Goal: Task Accomplishment & Management: Complete application form

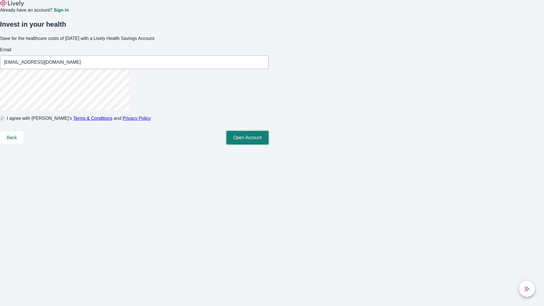
click at [268, 144] on button "Open Account" at bounding box center [247, 138] width 42 height 14
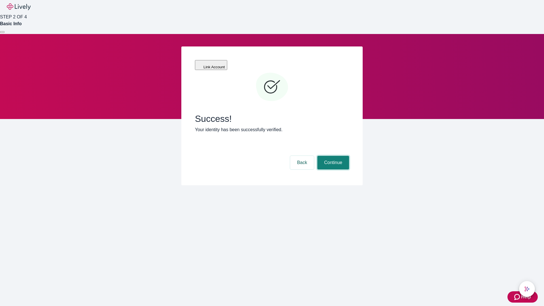
click at [332, 156] on button "Continue" at bounding box center [333, 163] width 32 height 14
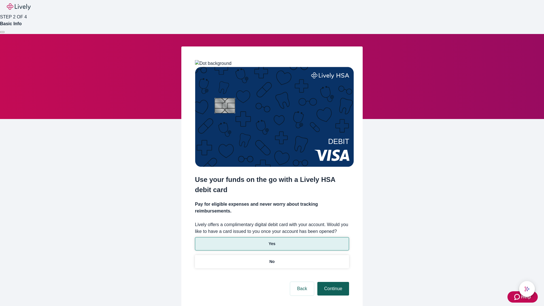
click at [272, 241] on p "Yes" at bounding box center [271, 244] width 7 height 6
click at [332, 282] on button "Continue" at bounding box center [333, 289] width 32 height 14
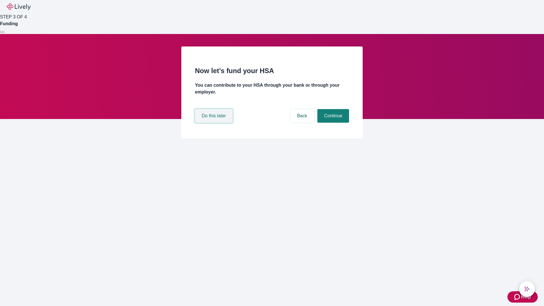
click at [214, 123] on button "Do this later" at bounding box center [214, 116] width 38 height 14
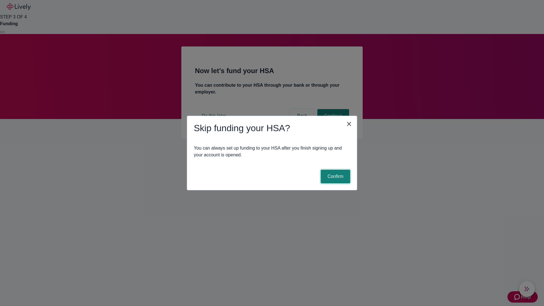
click at [334, 176] on button "Confirm" at bounding box center [335, 177] width 29 height 14
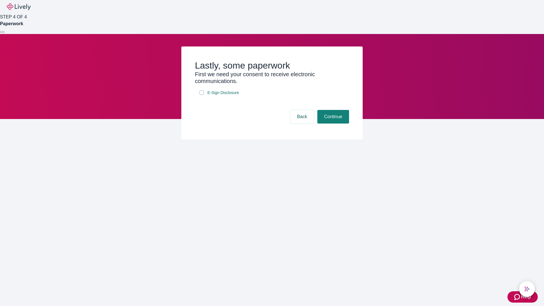
click at [202, 95] on input "E-Sign Disclosure" at bounding box center [201, 92] width 5 height 5
checkbox input "true"
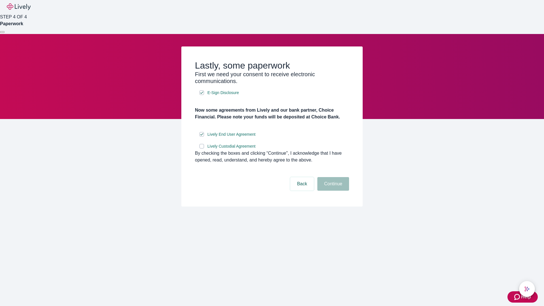
click at [202, 148] on input "Lively Custodial Agreement" at bounding box center [201, 146] width 5 height 5
checkbox input "true"
click at [332, 191] on button "Continue" at bounding box center [333, 184] width 32 height 14
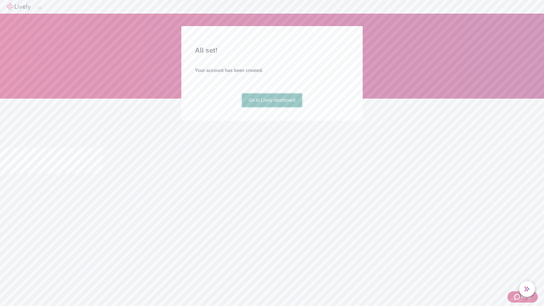
click at [272, 107] on link "Go to Lively dashboard" at bounding box center [272, 100] width 60 height 14
